Goal: Information Seeking & Learning: Learn about a topic

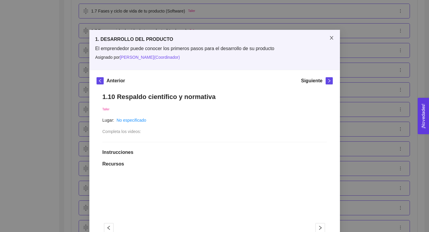
click at [331, 37] on icon "close" at bounding box center [331, 38] width 3 height 4
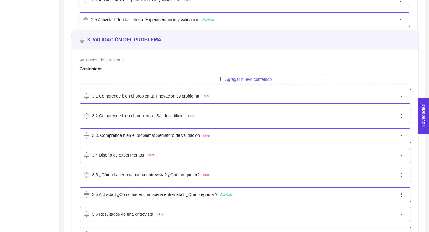
scroll to position [870, 0]
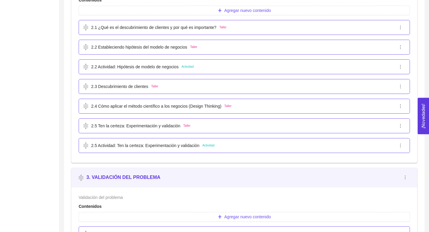
scroll to position [747, 0]
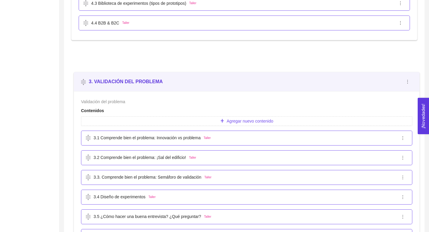
drag, startPoint x: 81, startPoint y: 174, endPoint x: 83, endPoint y: 75, distance: 98.8
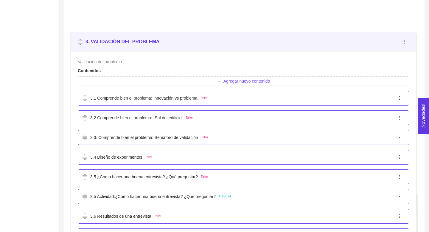
scroll to position [941, 0]
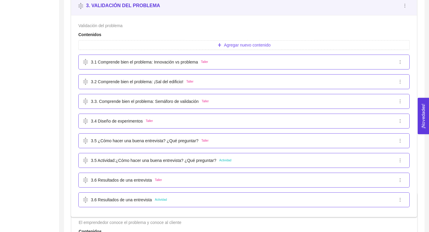
drag, startPoint x: 81, startPoint y: 152, endPoint x: 80, endPoint y: 2, distance: 149.7
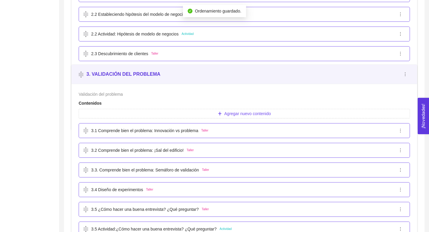
scroll to position [779, 0]
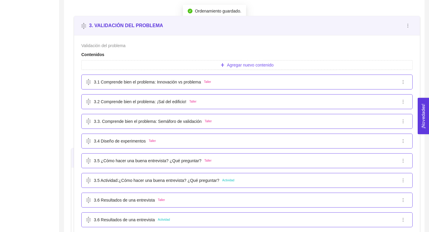
drag, startPoint x: 81, startPoint y: 144, endPoint x: 84, endPoint y: 19, distance: 125.0
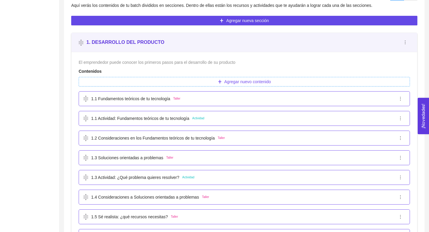
scroll to position [169, 0]
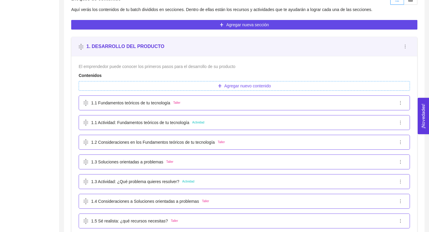
click at [82, 47] on img at bounding box center [81, 46] width 5 height 7
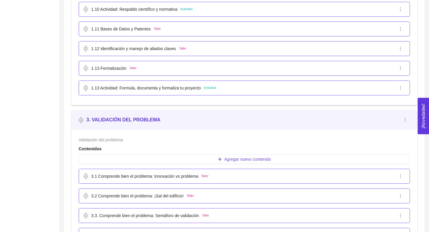
scroll to position [608, 0]
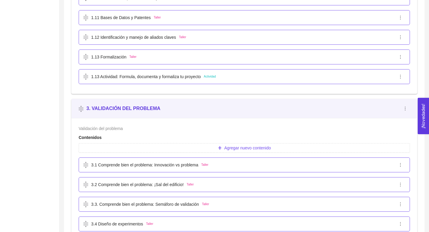
click at [88, 108] on strong "3. VALIDACIÓN DEL PROBLEMA" at bounding box center [123, 108] width 74 height 5
click at [100, 108] on strong "3. VALIDACIÓN DEL PROBLEMA" at bounding box center [123, 108] width 74 height 5
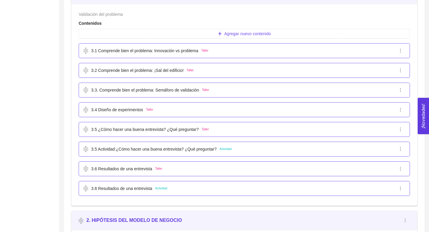
scroll to position [722, 0]
click at [157, 51] on p "3.1 Comprende bien el problema: Innovación vs problema" at bounding box center [144, 50] width 107 height 7
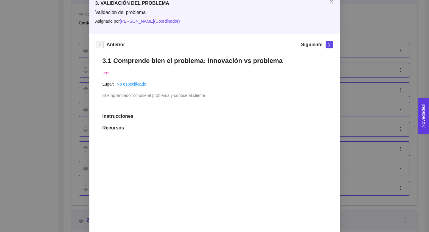
scroll to position [28, 0]
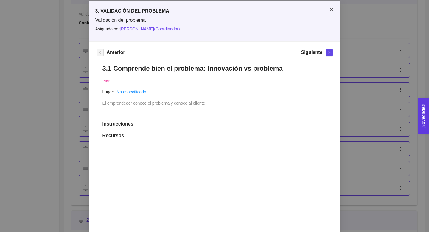
click at [331, 12] on icon "close" at bounding box center [331, 9] width 5 height 5
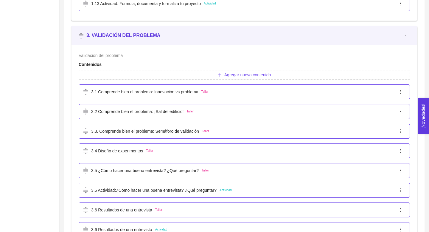
scroll to position [690, 0]
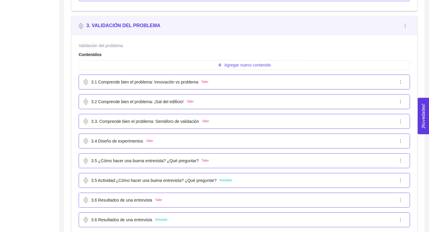
click at [142, 123] on p "3.3. Comprende bien el problema: Semáforo de validación" at bounding box center [145, 121] width 108 height 7
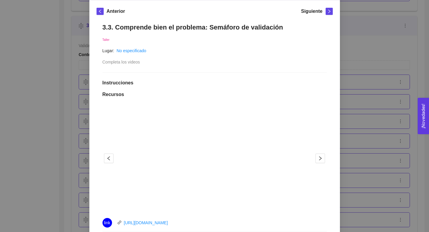
scroll to position [68, 0]
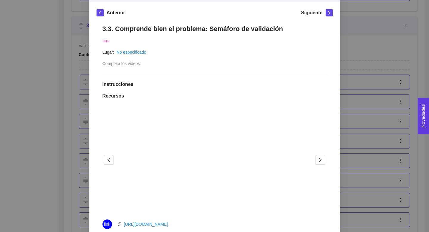
click at [355, 24] on div "3. VALIDACIÓN DEL PROBLEMA Validación del problema Asignado por [PERSON_NAME] (…" at bounding box center [214, 116] width 429 height 232
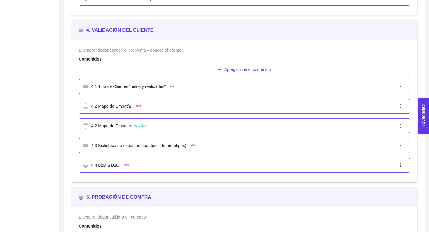
scroll to position [1125, 0]
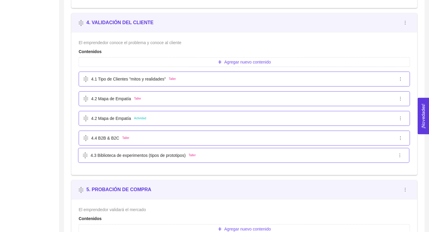
drag, startPoint x: 104, startPoint y: 138, endPoint x: 103, endPoint y: 154, distance: 15.5
click at [103, 154] on div "4.1 Tipo de Clientes "mitos y realidades" Taller 4.2 Mapa de Empatía Taller 4.2…" at bounding box center [244, 118] width 331 height 98
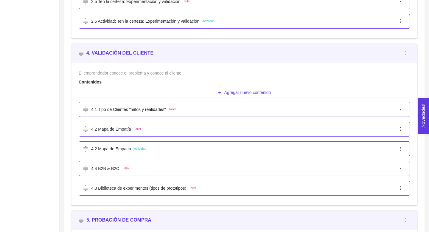
scroll to position [1095, 0]
drag, startPoint x: 110, startPoint y: 134, endPoint x: 112, endPoint y: 118, distance: 15.8
click at [112, 118] on ul "4.1 Tipo de Clientes "mitos y realidades" Taller 4.2 Mapa de Empatía Taller 4.2…" at bounding box center [244, 148] width 331 height 98
click at [107, 149] on p "4.2 Mapa de Empatía" at bounding box center [111, 148] width 40 height 7
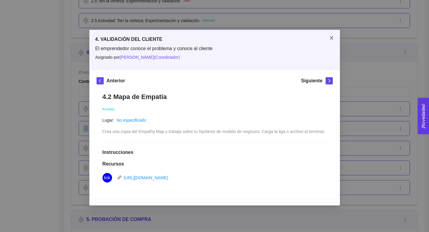
click at [332, 37] on icon "close" at bounding box center [331, 38] width 3 height 4
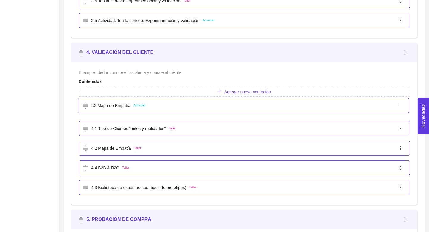
drag, startPoint x: 85, startPoint y: 148, endPoint x: 84, endPoint y: 100, distance: 48.5
click at [84, 100] on ul "4.1 Tipo de Clientes "mitos y realidades" Taller 4.2 Mapa de Empatía Taller 4.2…" at bounding box center [244, 138] width 331 height 79
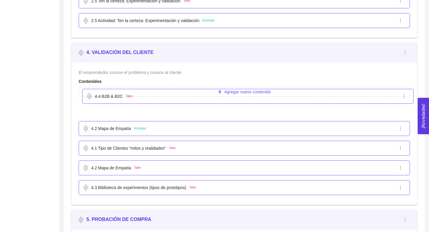
drag, startPoint x: 95, startPoint y: 168, endPoint x: 95, endPoint y: 102, distance: 66.4
click at [95, 102] on ul "4.2 Mapa de Empatía Actividad 4.1 Tipo de Clientes "mitos y realidades" Taller …" at bounding box center [244, 138] width 331 height 79
